Goal: Transaction & Acquisition: Purchase product/service

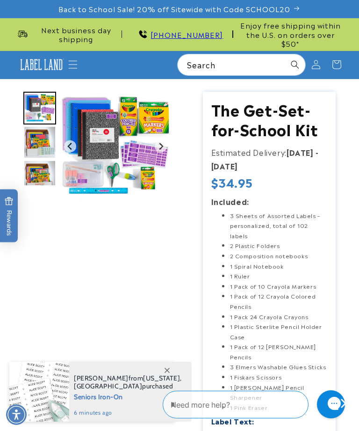
click at [101, 122] on img "Gallery Viewer" at bounding box center [115, 146] width 109 height 109
click at [34, 170] on img "Go to slide 5" at bounding box center [39, 176] width 33 height 33
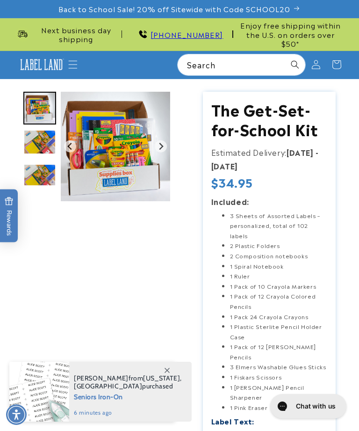
click at [106, 142] on img "Gallery Viewer" at bounding box center [115, 146] width 109 height 109
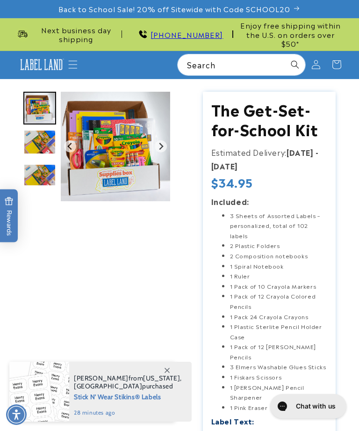
click at [38, 57] on img at bounding box center [41, 64] width 47 height 15
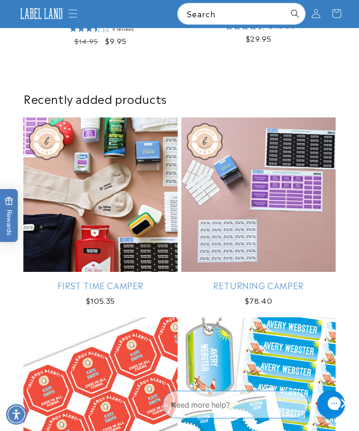
scroll to position [589, 0]
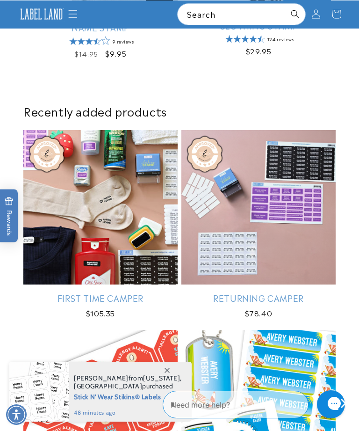
click at [213, 292] on link "Returning Camper" at bounding box center [258, 297] width 154 height 11
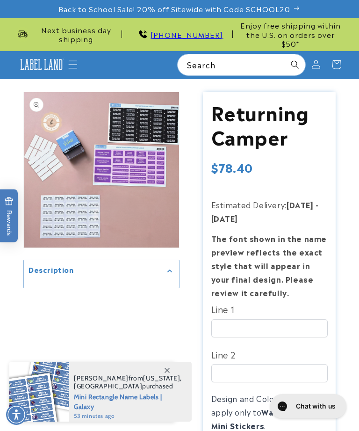
click at [24, 247] on button "Open media 1 in modal" at bounding box center [24, 247] width 0 height 0
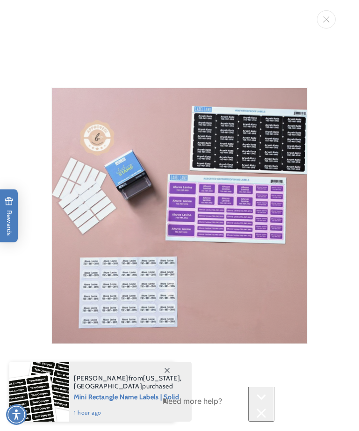
click at [327, 16] on button "Close" at bounding box center [326, 19] width 19 height 18
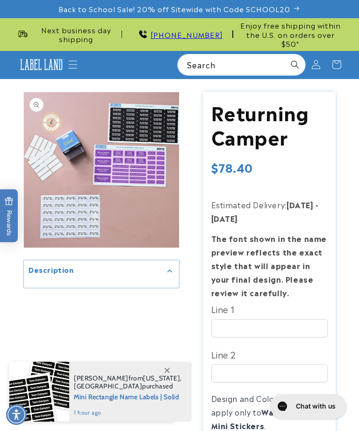
scroll to position [5, 0]
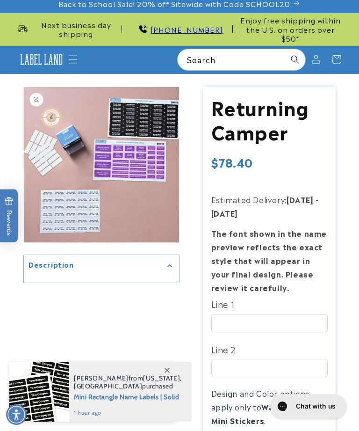
click at [24, 418] on div at bounding box center [39, 391] width 60 height 60
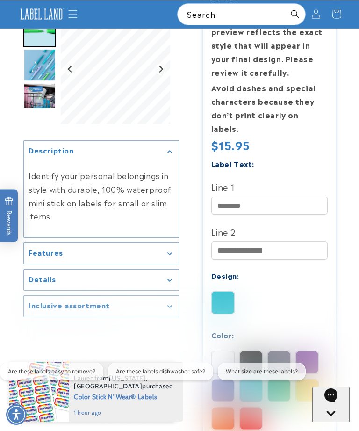
scroll to position [260, 0]
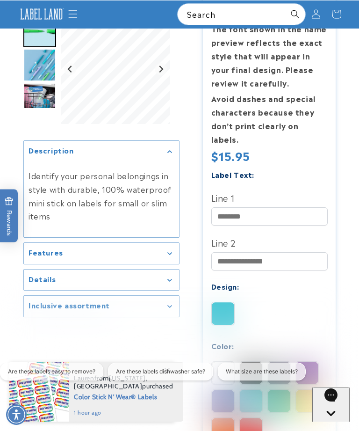
click at [35, 70] on img "Go to slide 3" at bounding box center [39, 64] width 33 height 33
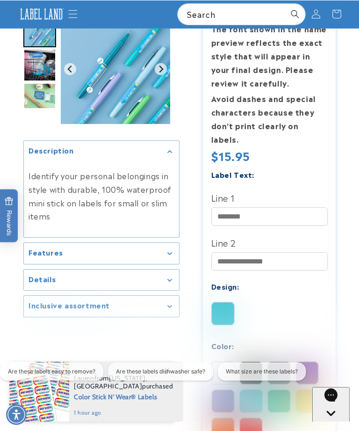
click at [35, 97] on img "Go to slide 5" at bounding box center [39, 98] width 33 height 33
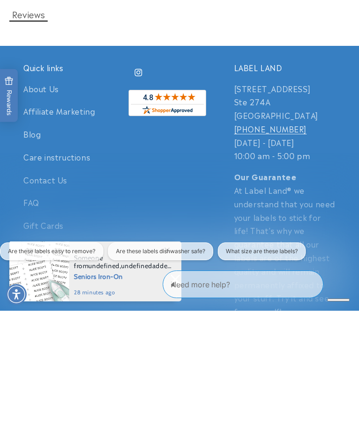
scroll to position [1461, 0]
